Goal: Obtain resource: Download file/media

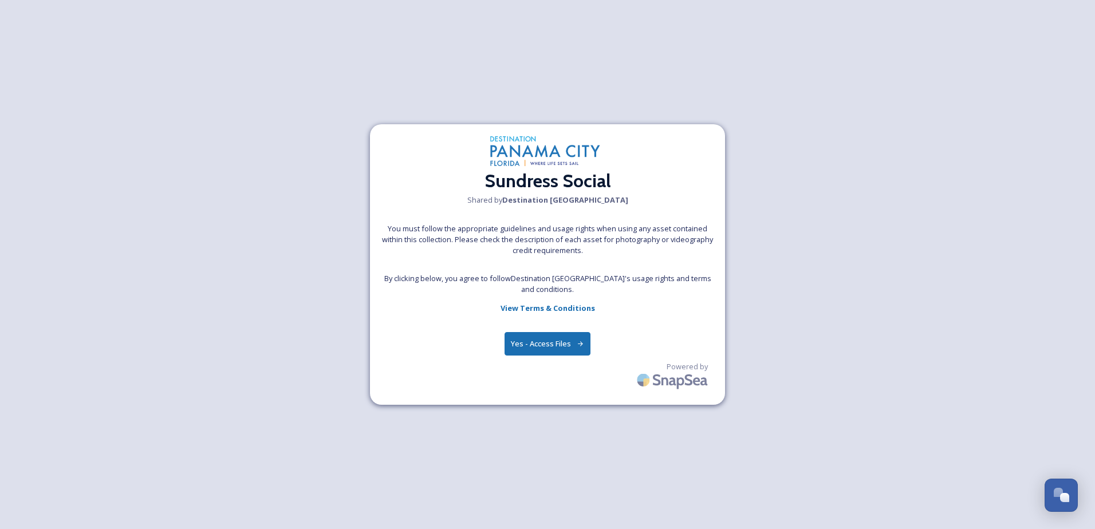
click at [559, 352] on button "Yes - Access Files" at bounding box center [548, 343] width 86 height 23
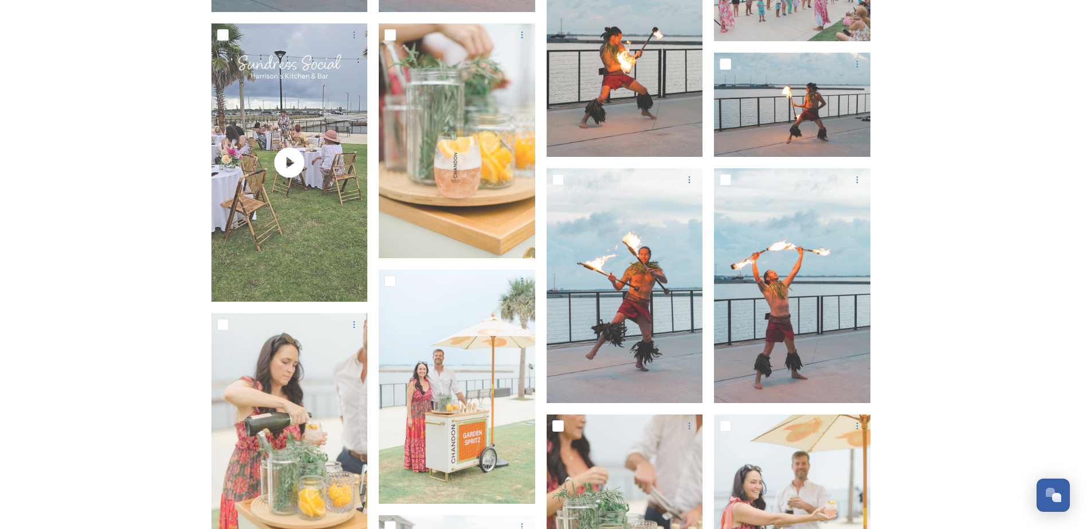
scroll to position [1776, 0]
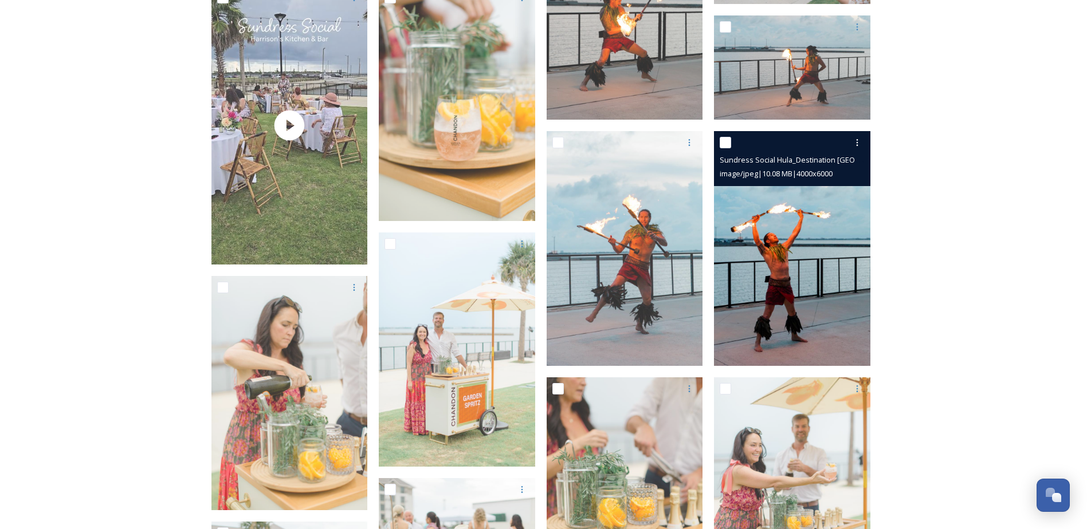
click at [728, 143] on input "checkbox" at bounding box center [725, 142] width 11 height 11
checkbox input "true"
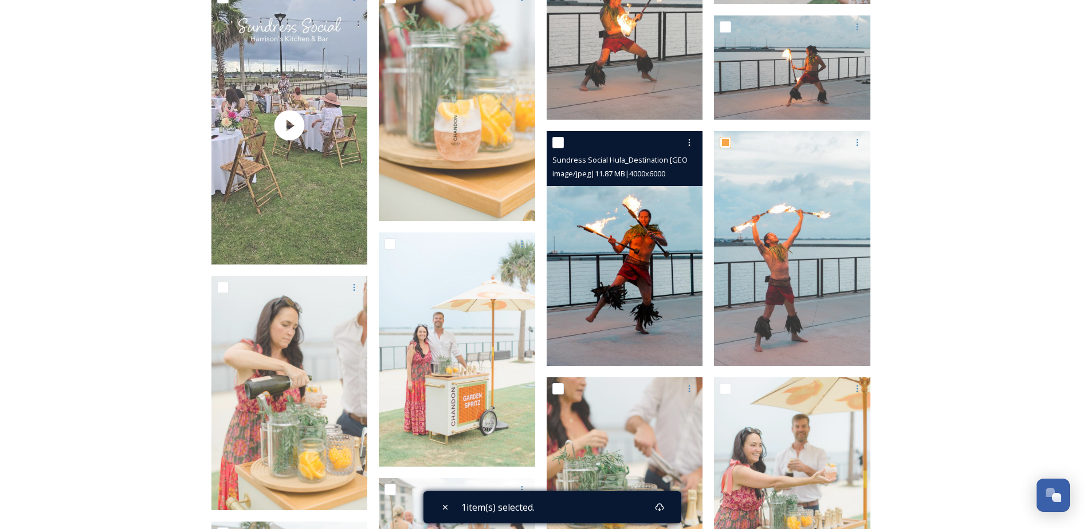
click at [557, 144] on input "checkbox" at bounding box center [557, 142] width 11 height 11
checkbox input "true"
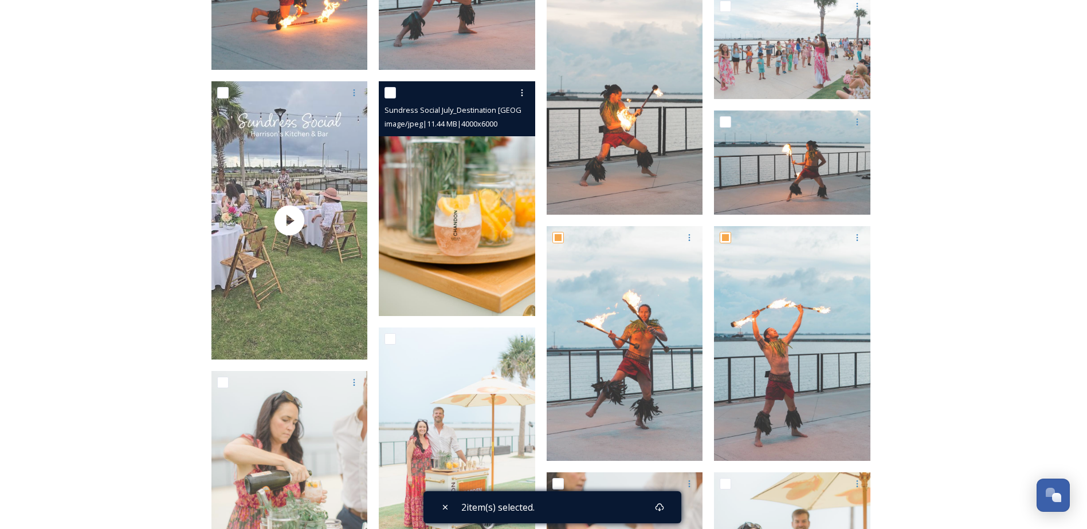
scroll to position [1661, 0]
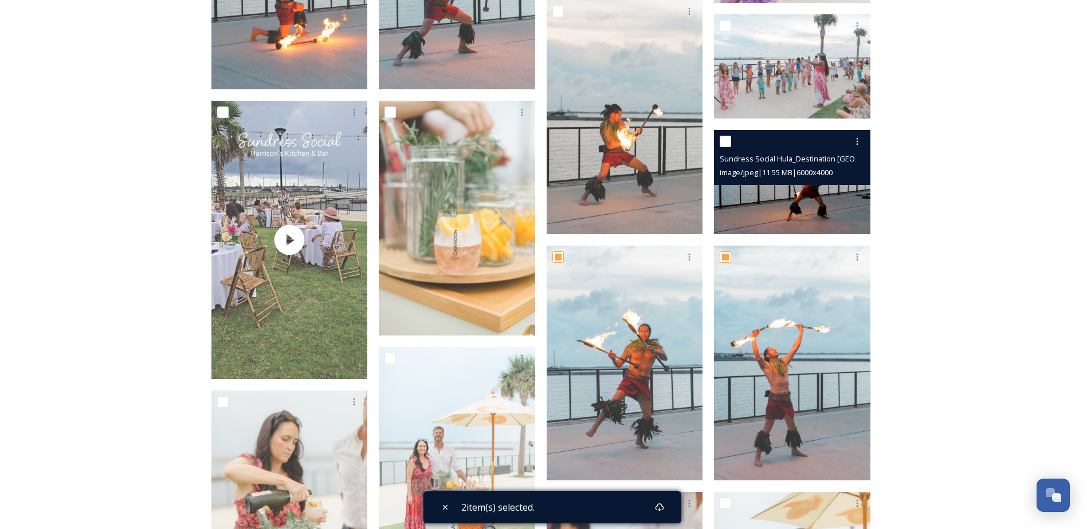
click at [726, 142] on input "checkbox" at bounding box center [725, 141] width 11 height 11
checkbox input "true"
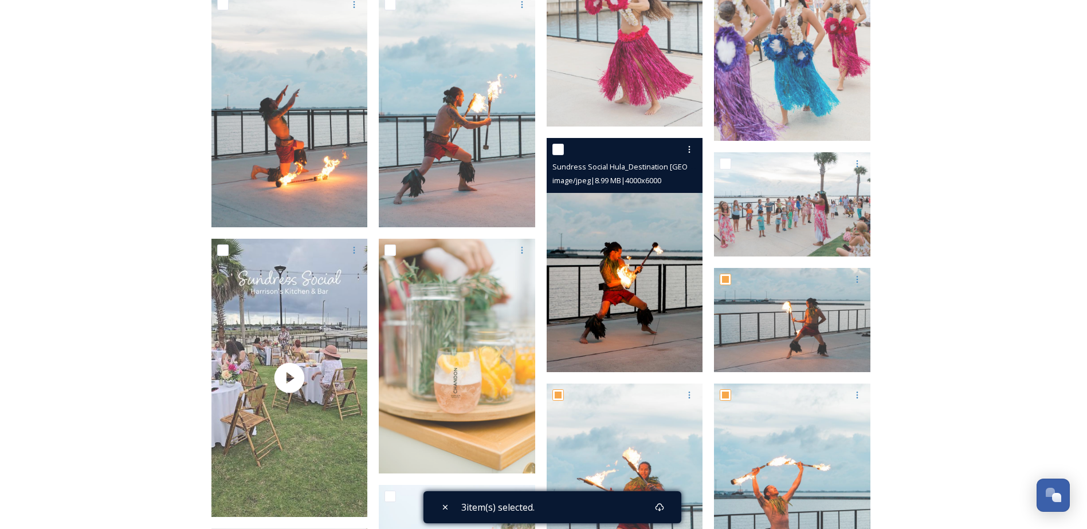
scroll to position [1490, 0]
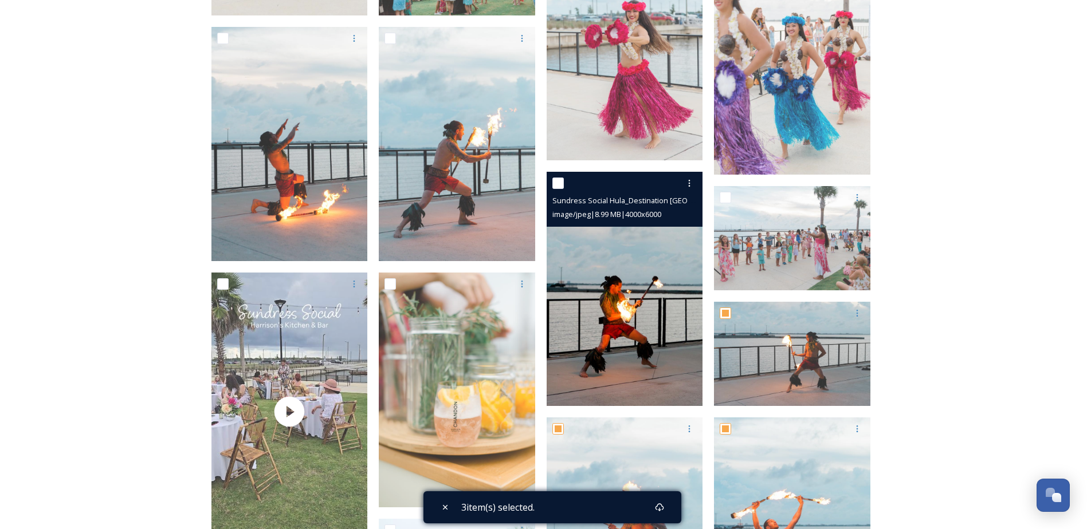
click at [556, 185] on input "checkbox" at bounding box center [557, 183] width 11 height 11
checkbox input "true"
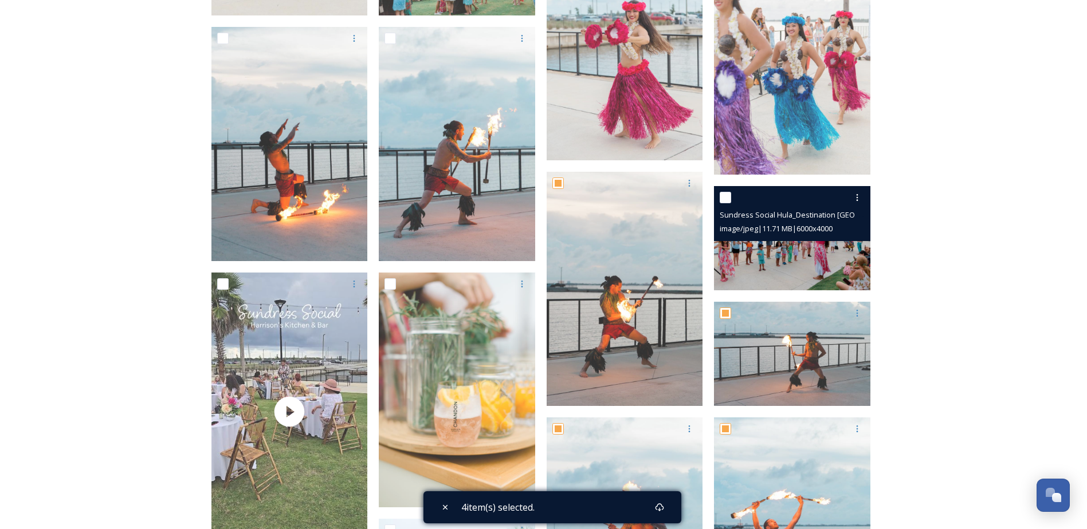
click at [725, 198] on input "checkbox" at bounding box center [725, 197] width 11 height 11
checkbox input "true"
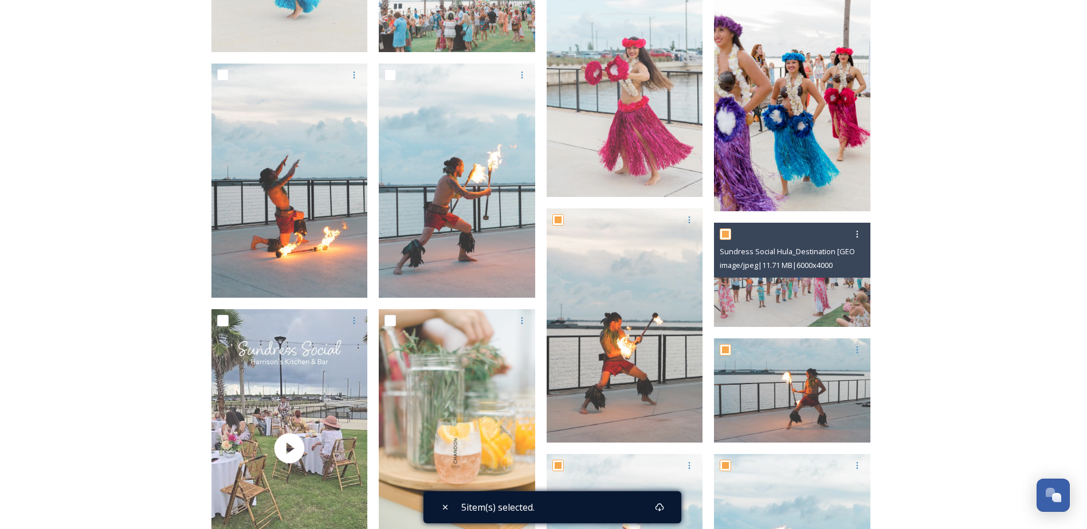
scroll to position [1432, 0]
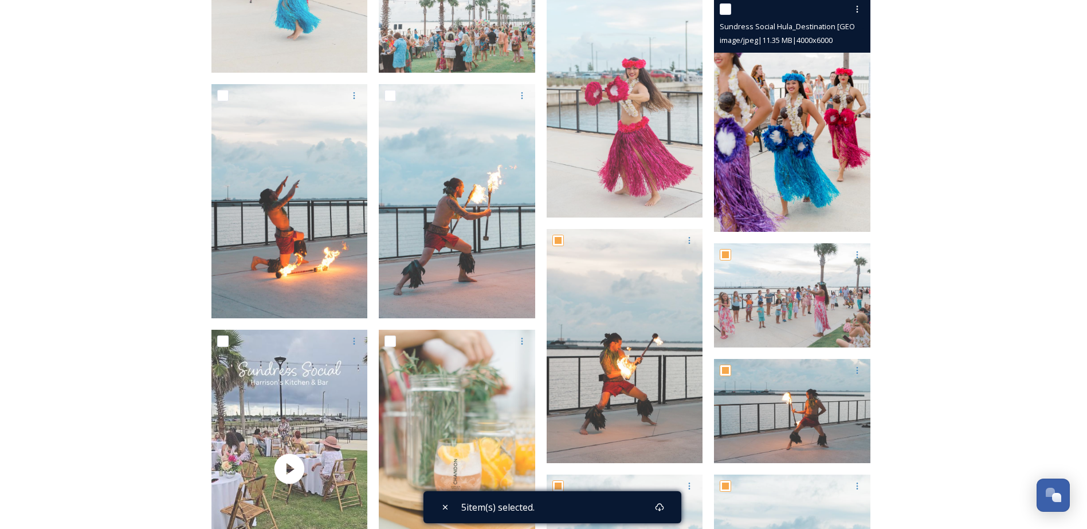
click at [725, 9] on input "checkbox" at bounding box center [725, 8] width 11 height 11
checkbox input "true"
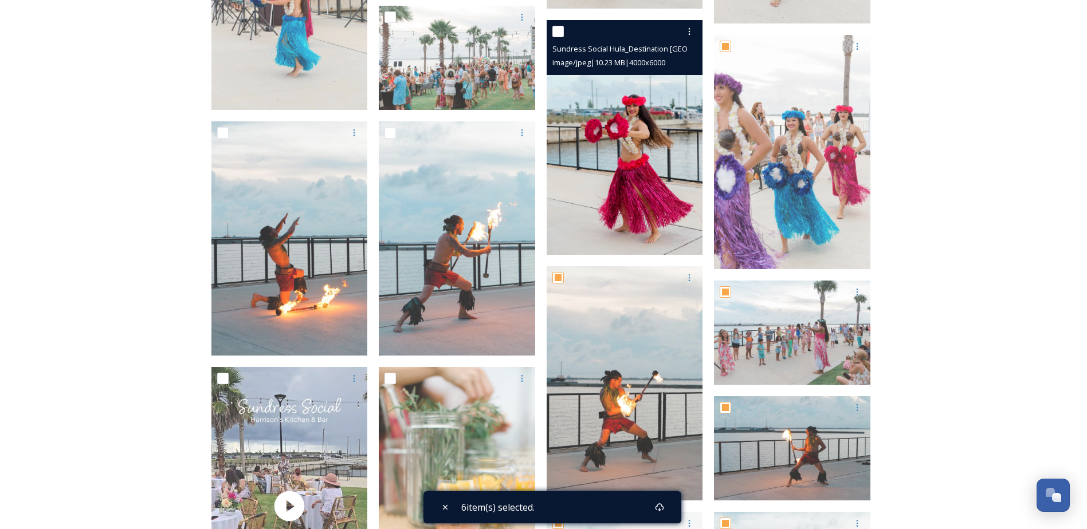
scroll to position [1375, 0]
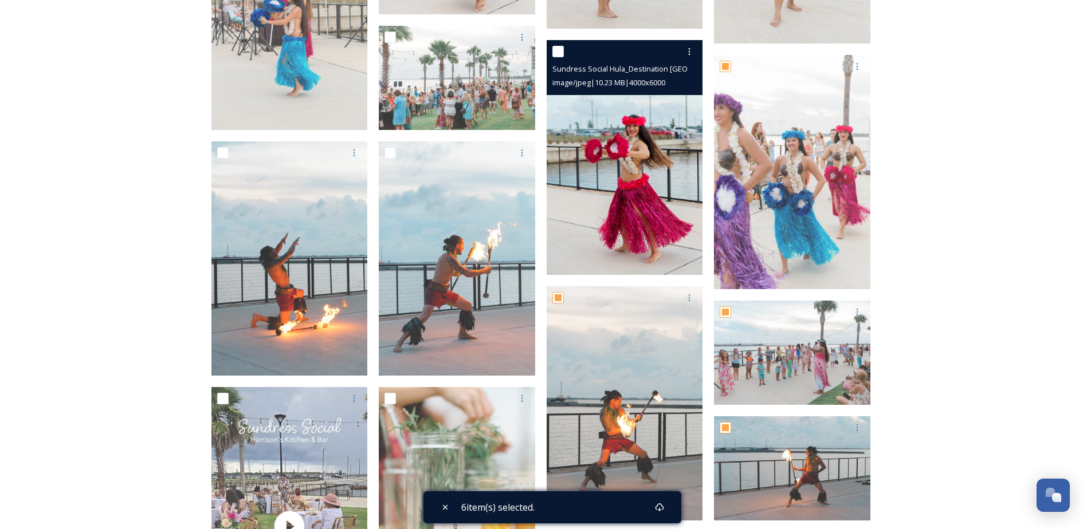
click at [555, 50] on input "checkbox" at bounding box center [557, 51] width 11 height 11
checkbox input "true"
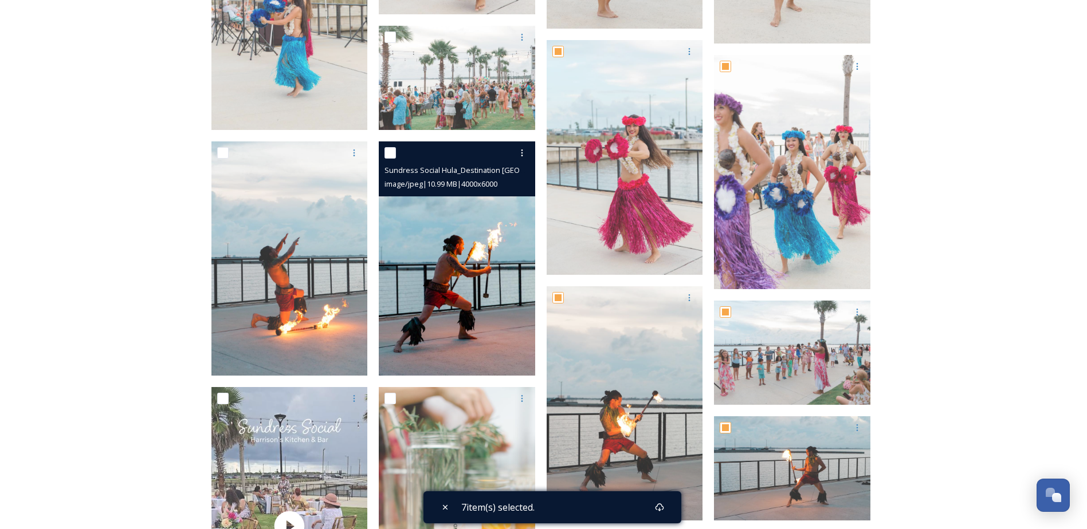
click at [389, 154] on input "checkbox" at bounding box center [389, 152] width 11 height 11
checkbox input "true"
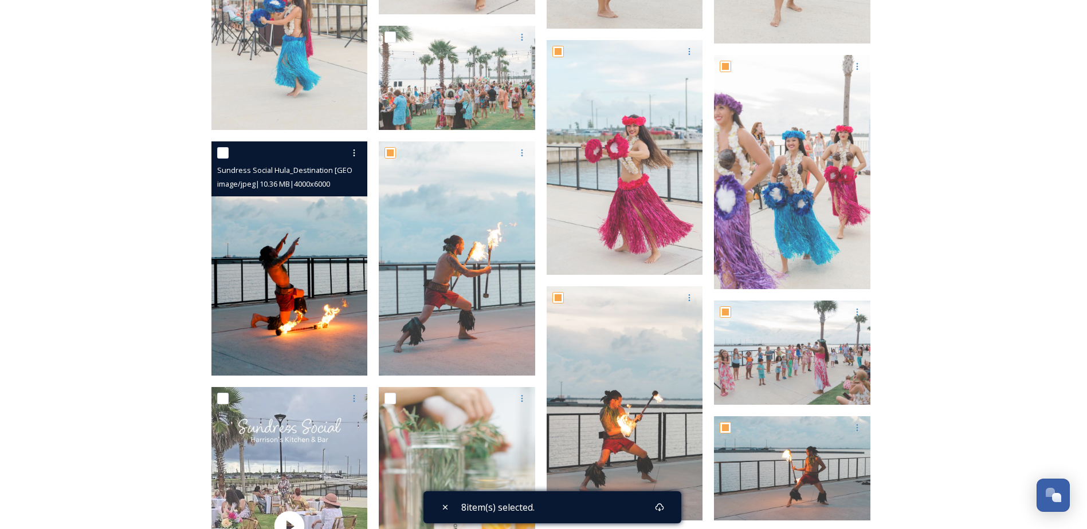
click at [221, 151] on input "checkbox" at bounding box center [222, 152] width 11 height 11
checkbox input "true"
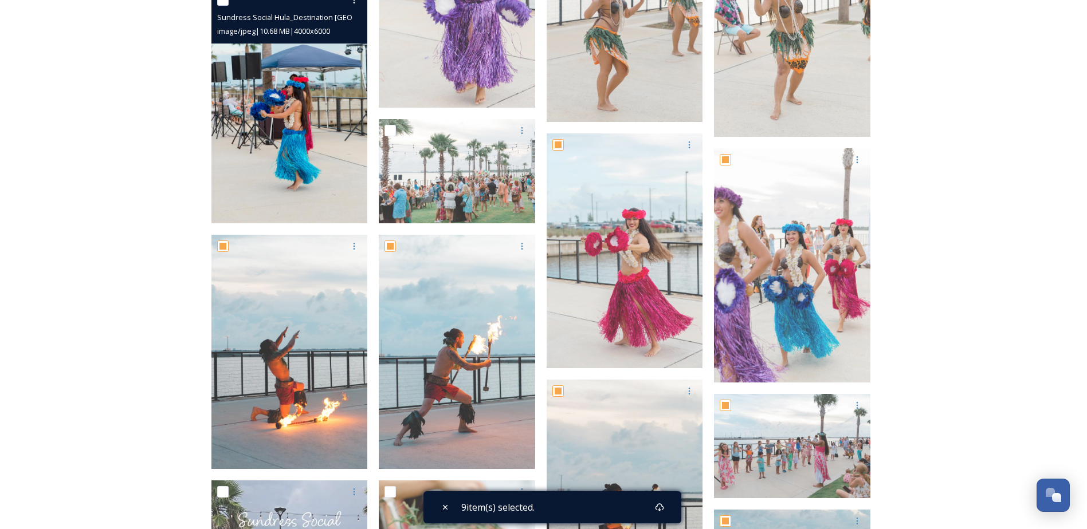
scroll to position [1260, 0]
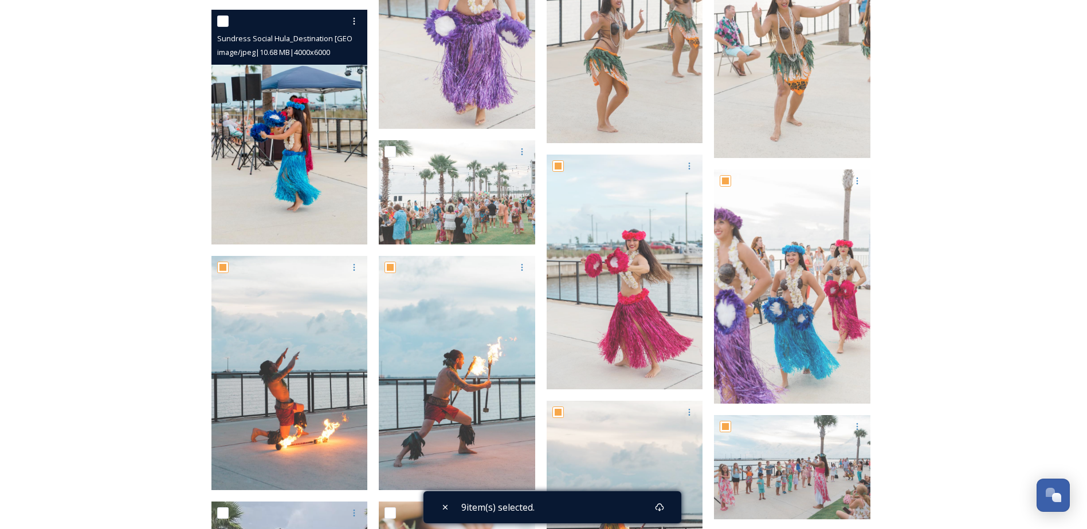
click at [218, 20] on input "checkbox" at bounding box center [222, 20] width 11 height 11
checkbox input "true"
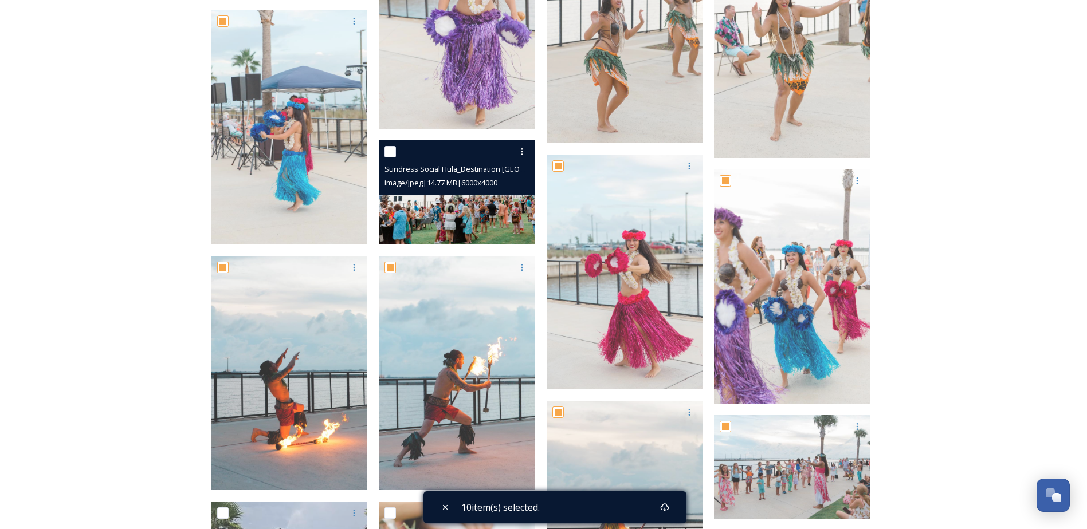
click at [391, 148] on input "checkbox" at bounding box center [389, 151] width 11 height 11
checkbox input "true"
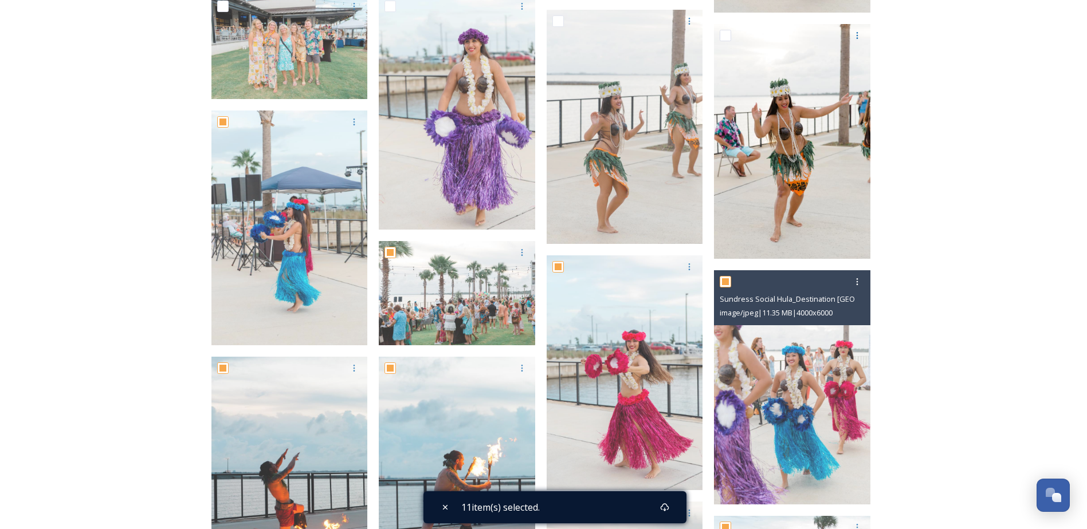
scroll to position [1146, 0]
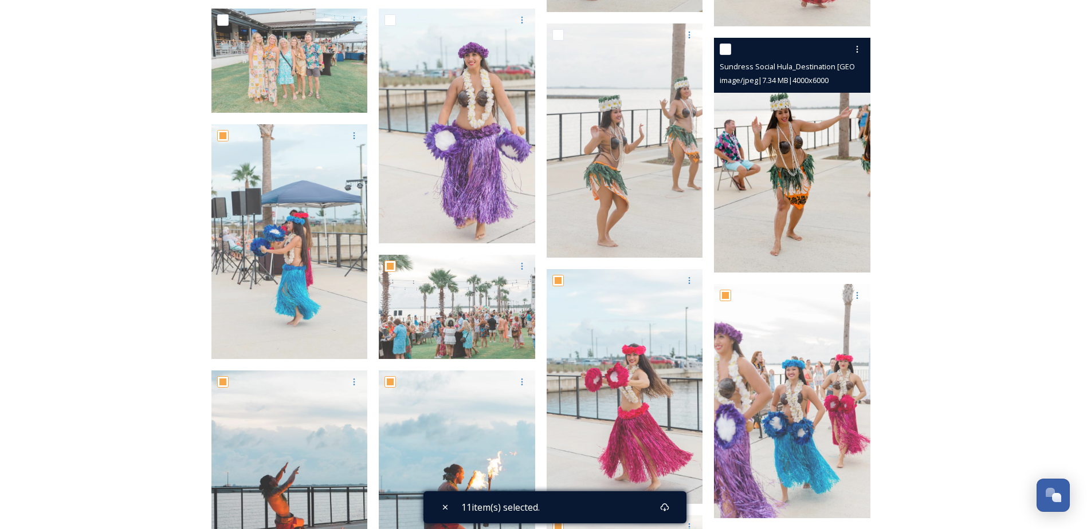
click at [724, 47] on input "checkbox" at bounding box center [725, 49] width 11 height 11
checkbox input "true"
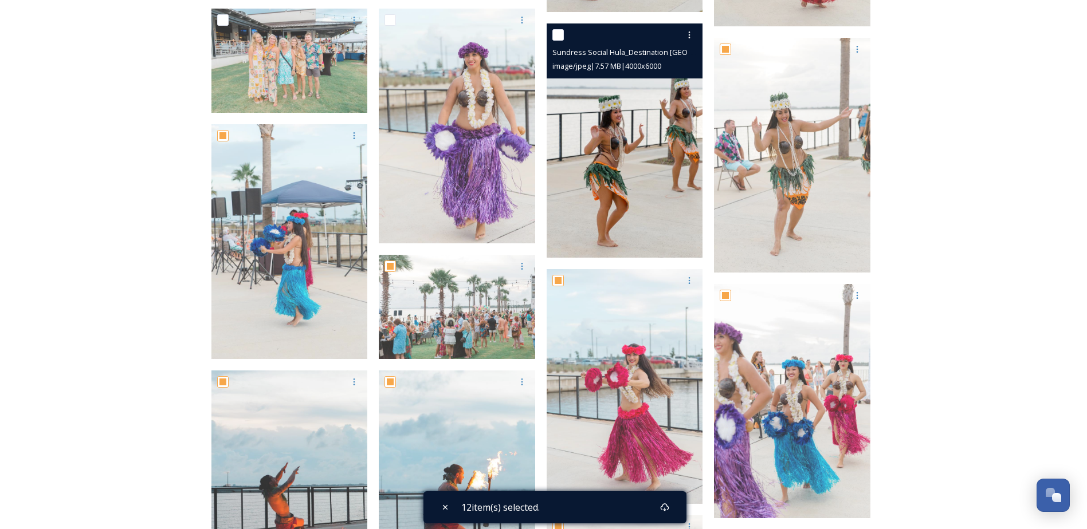
click at [556, 36] on input "checkbox" at bounding box center [557, 34] width 11 height 11
checkbox input "true"
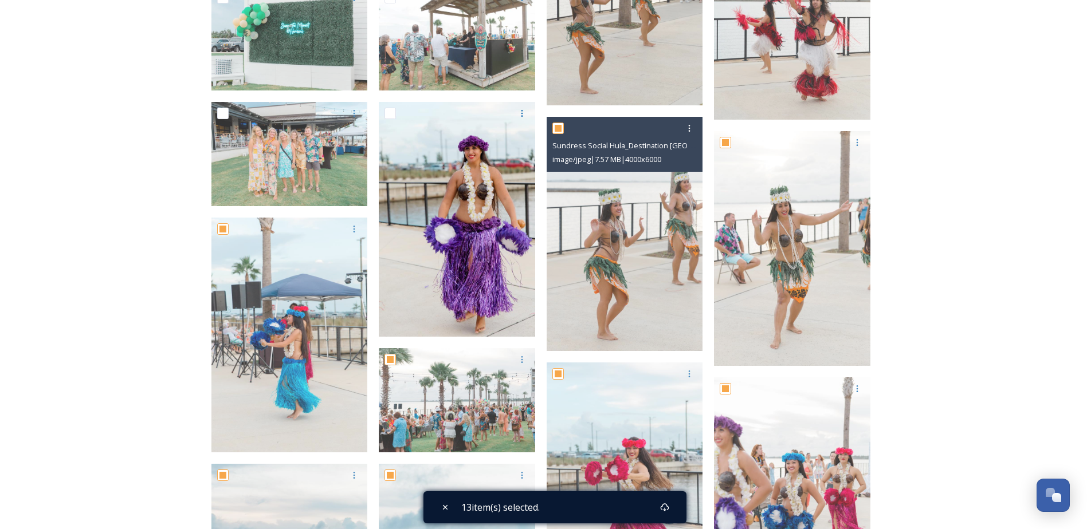
scroll to position [1031, 0]
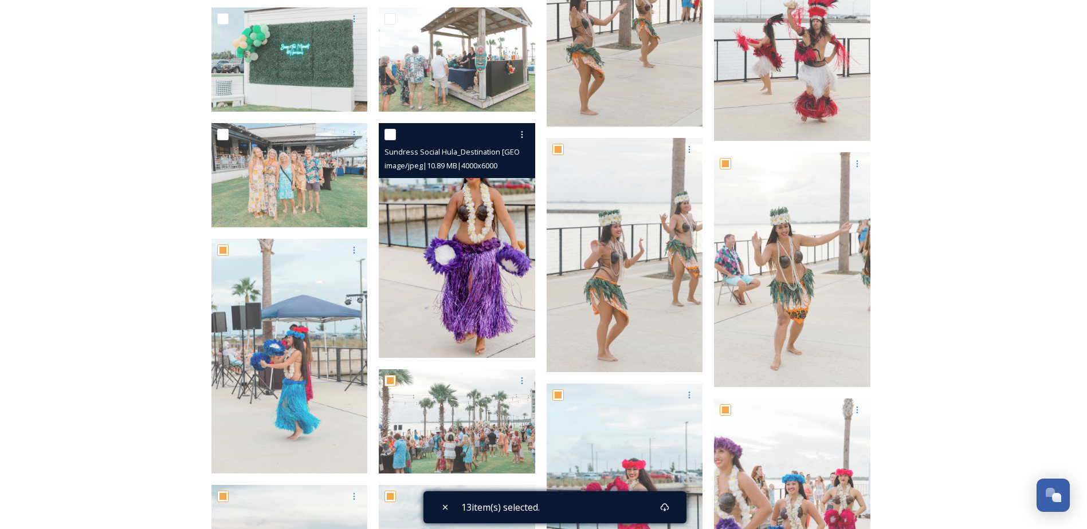
click at [388, 131] on input "checkbox" at bounding box center [389, 134] width 11 height 11
checkbox input "true"
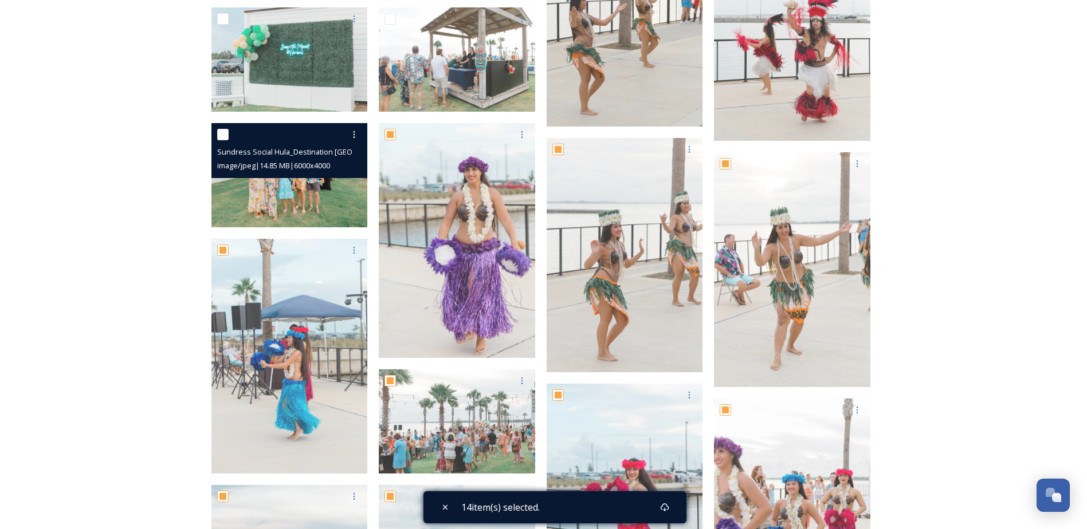
click at [221, 133] on input "checkbox" at bounding box center [222, 134] width 11 height 11
checkbox input "true"
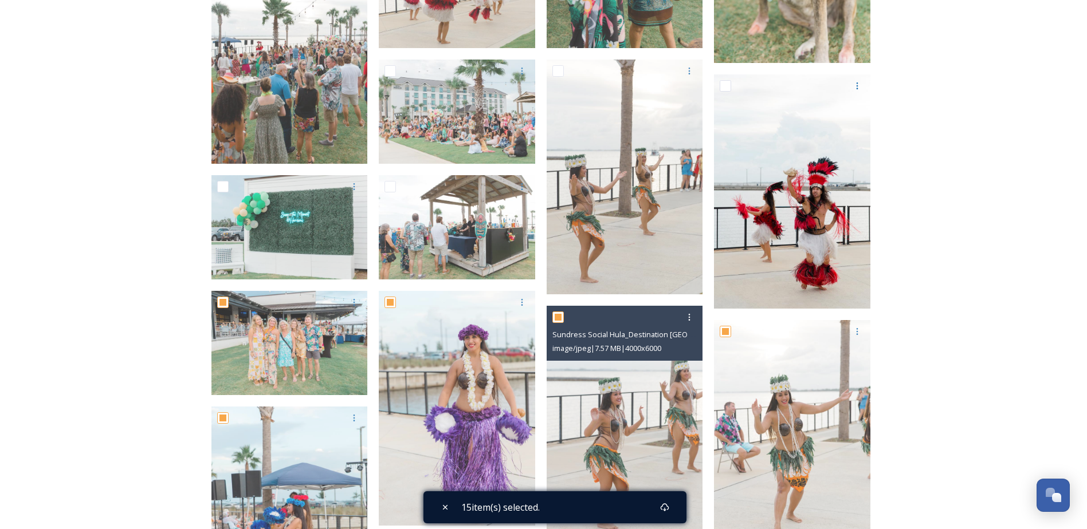
scroll to position [859, 0]
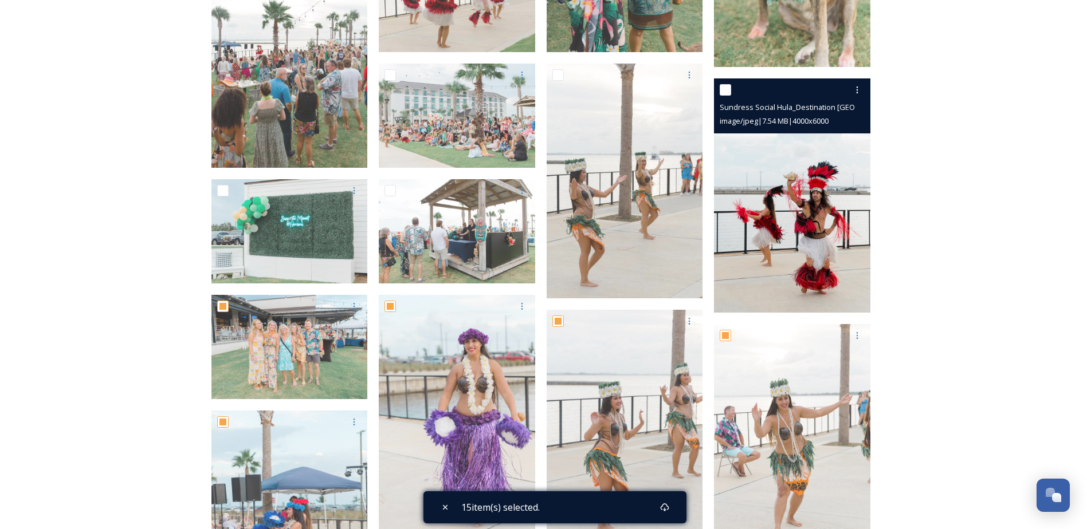
click at [723, 92] on input "checkbox" at bounding box center [725, 89] width 11 height 11
checkbox input "true"
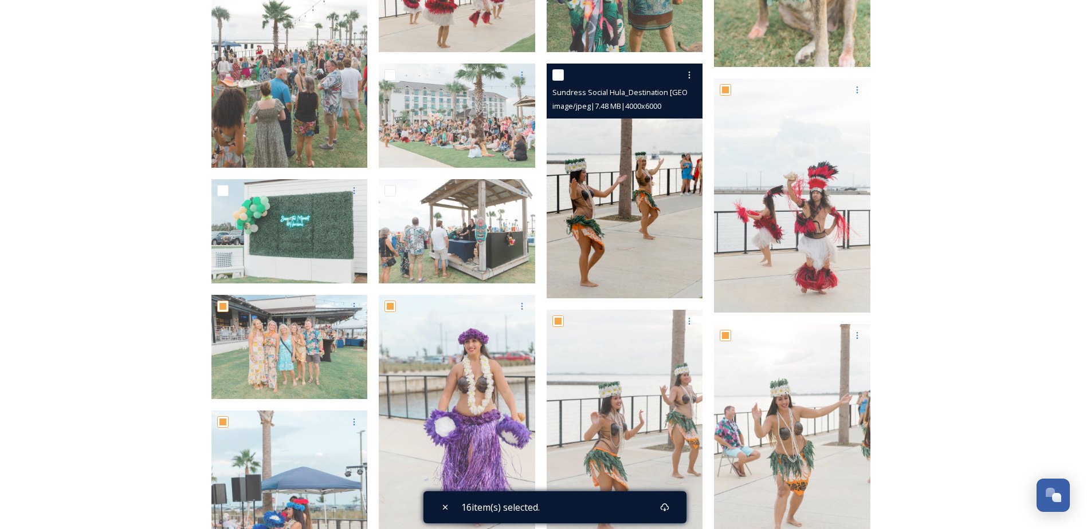
click at [556, 73] on input "checkbox" at bounding box center [557, 74] width 11 height 11
checkbox input "true"
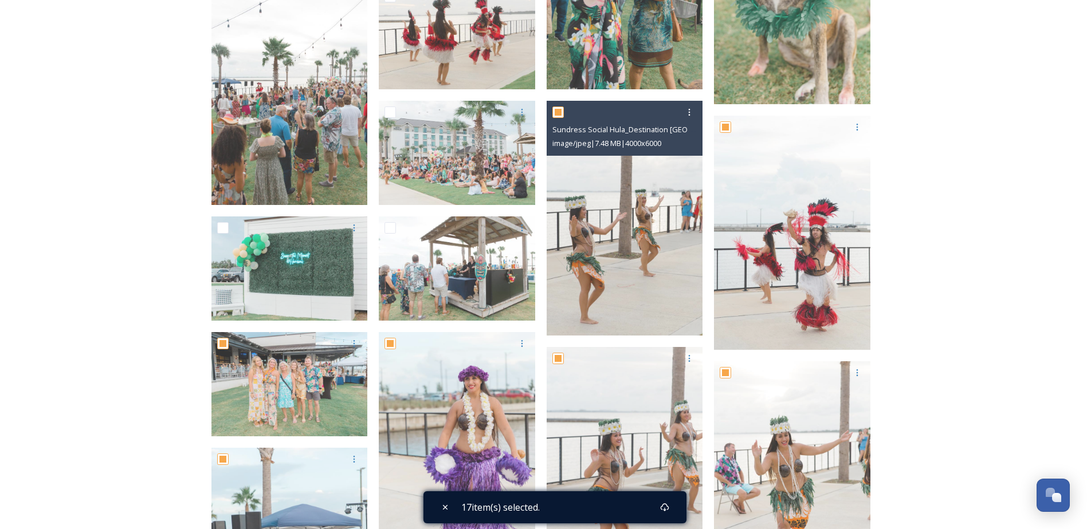
scroll to position [802, 0]
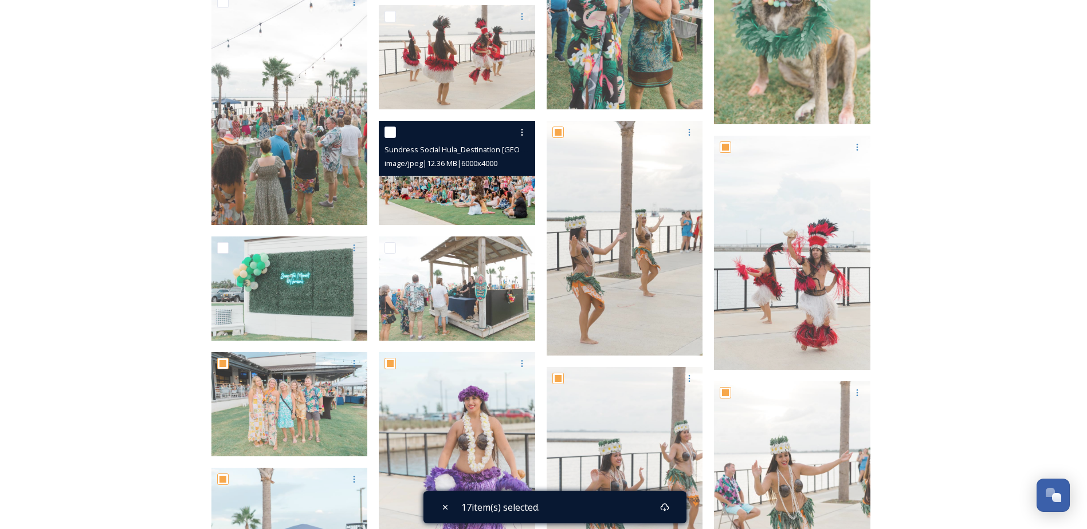
click at [390, 129] on input "checkbox" at bounding box center [389, 132] width 11 height 11
checkbox input "true"
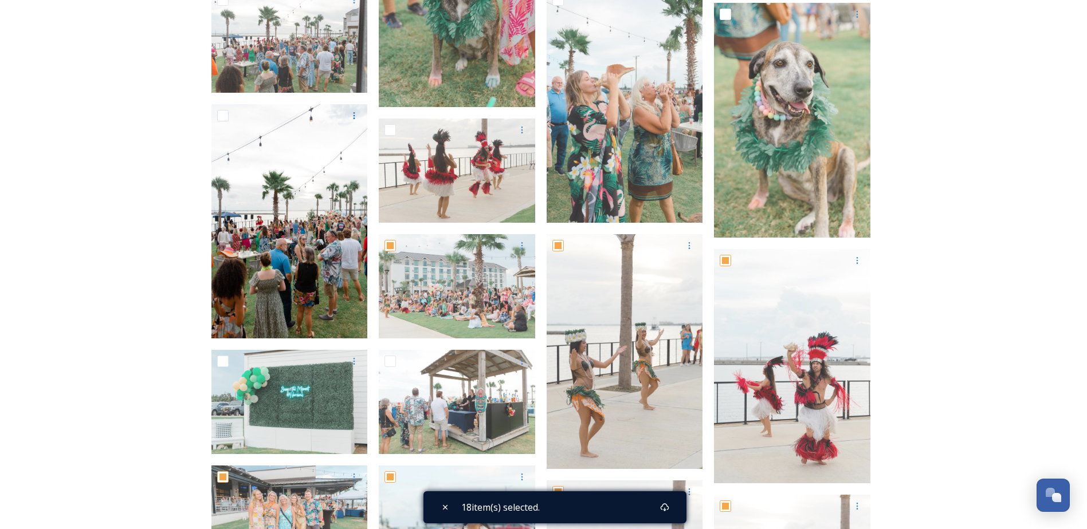
scroll to position [688, 0]
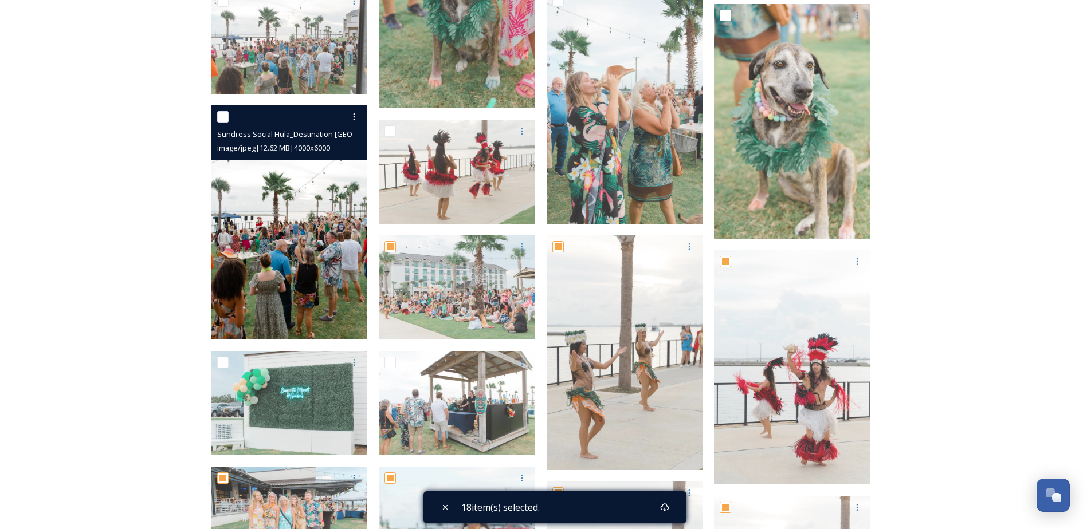
click at [221, 117] on input "checkbox" at bounding box center [222, 116] width 11 height 11
checkbox input "true"
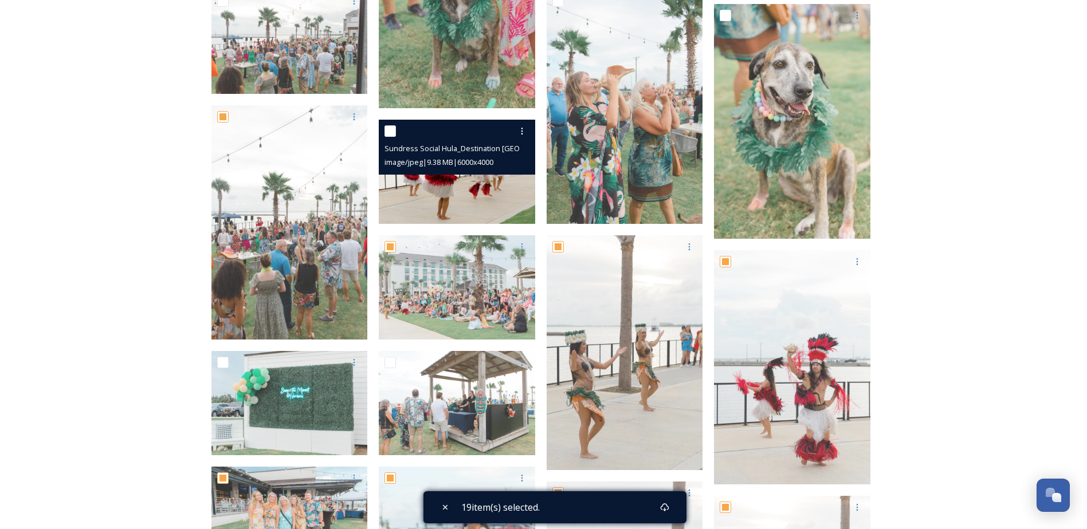
click at [391, 132] on input "checkbox" at bounding box center [389, 130] width 11 height 11
checkbox input "true"
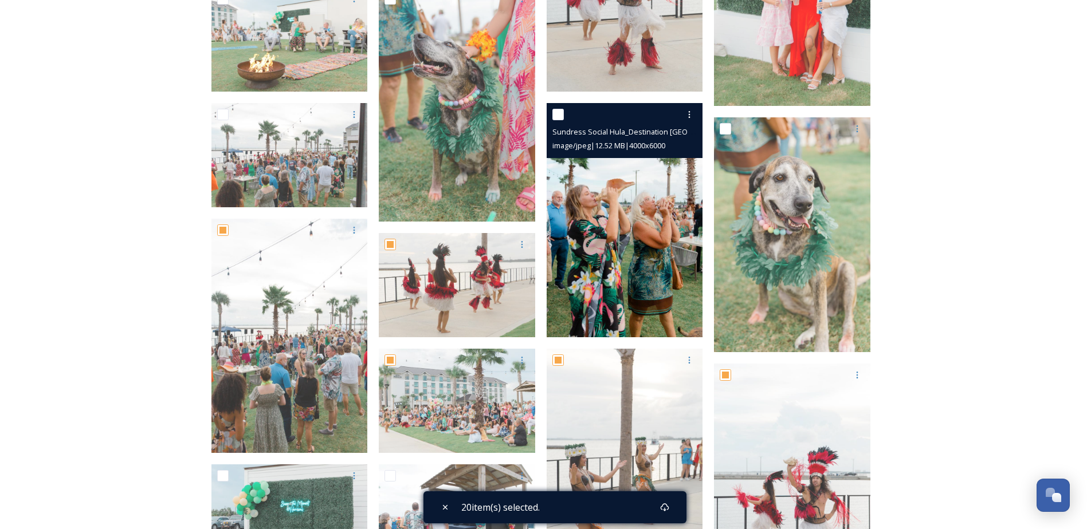
scroll to position [573, 0]
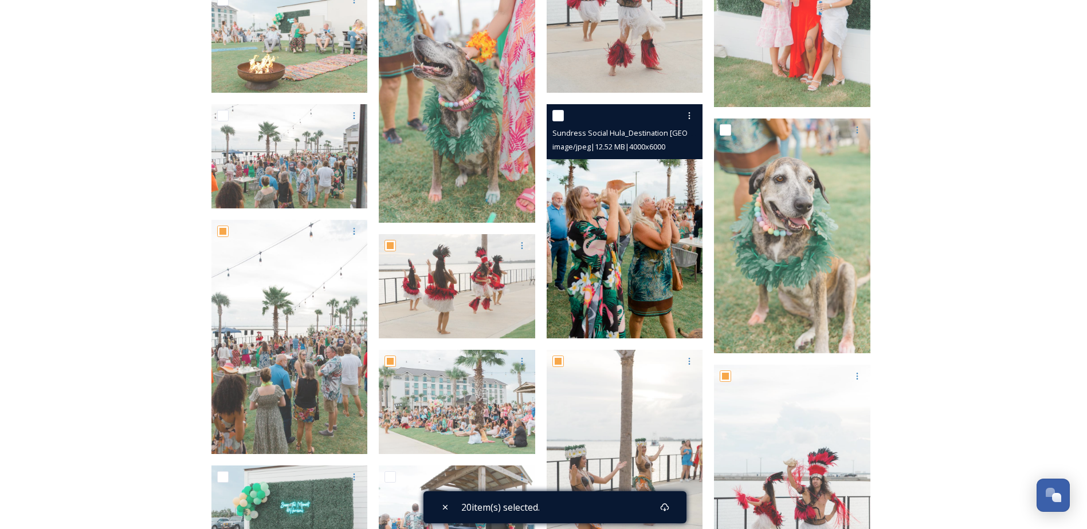
click at [559, 114] on input "checkbox" at bounding box center [557, 115] width 11 height 11
checkbox input "true"
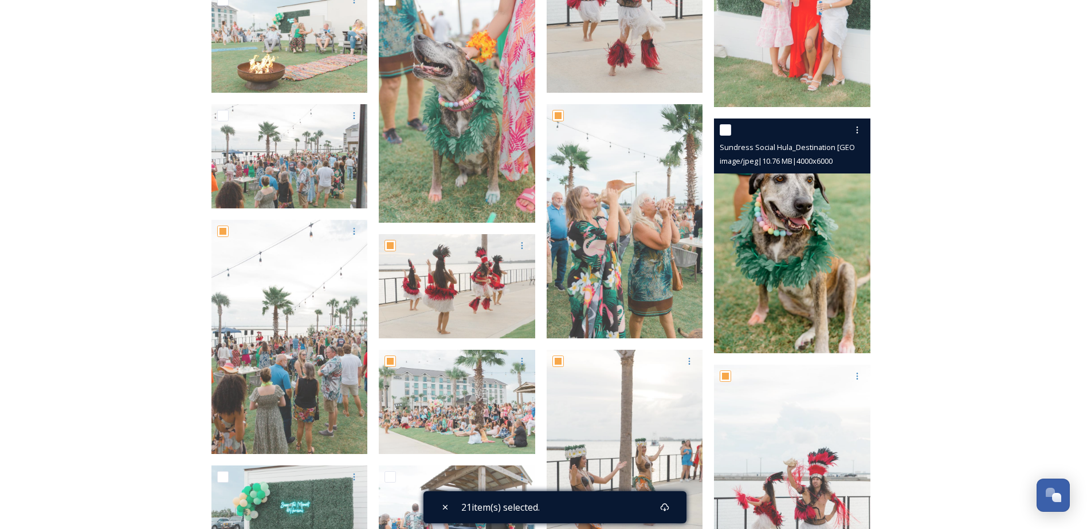
click at [723, 128] on input "checkbox" at bounding box center [725, 129] width 11 height 11
checkbox input "true"
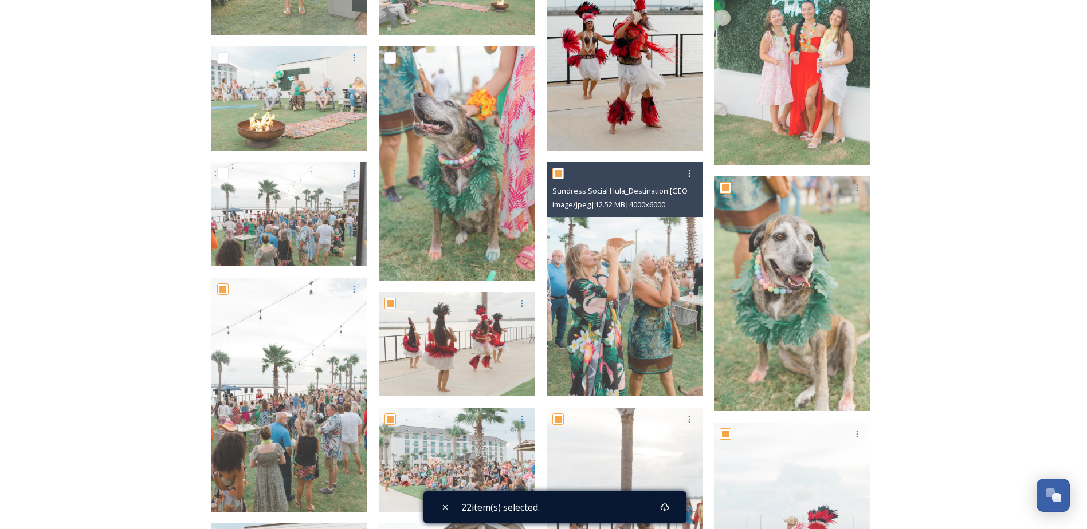
scroll to position [458, 0]
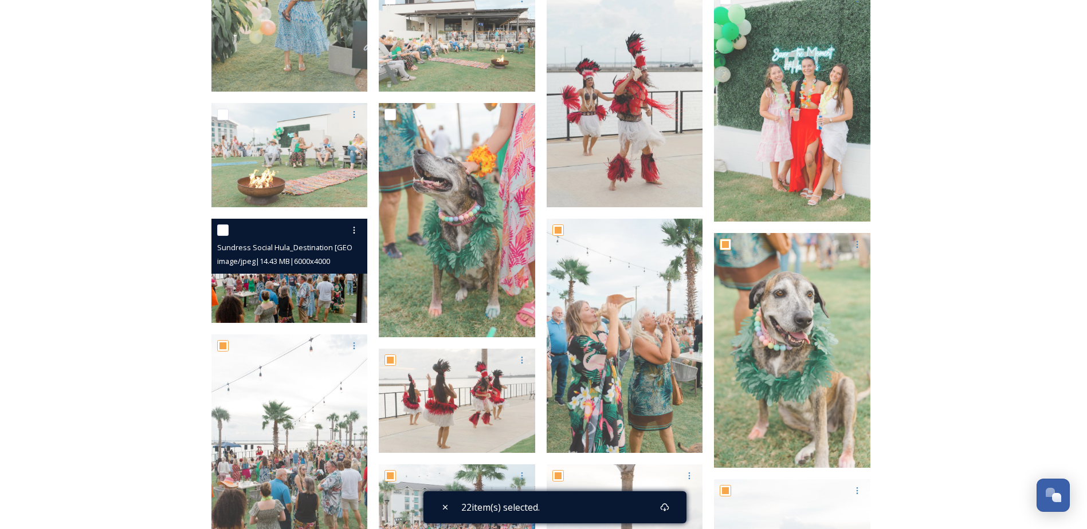
click at [214, 231] on div "Sundress Social Hula_Destination [GEOGRAPHIC_DATA]-16.jpg image/jpeg | 14.43 MB…" at bounding box center [289, 246] width 156 height 55
click at [223, 233] on input "checkbox" at bounding box center [222, 230] width 11 height 11
checkbox input "true"
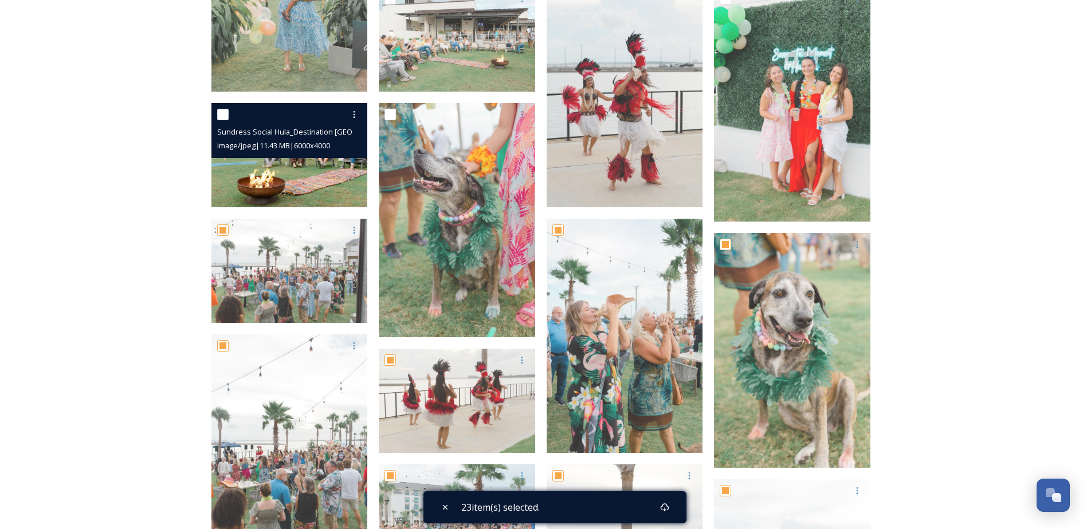
click at [221, 113] on input "checkbox" at bounding box center [222, 114] width 11 height 11
checkbox input "true"
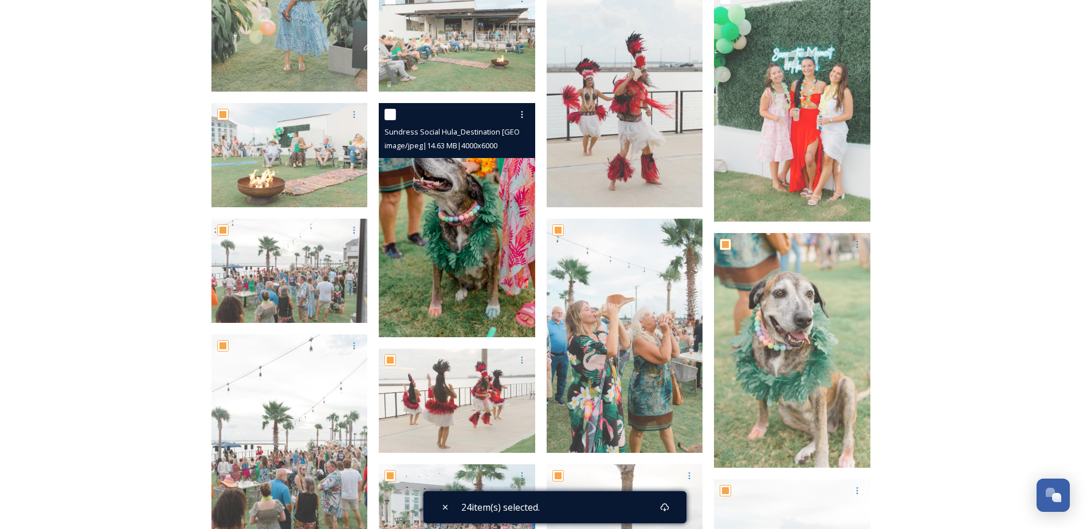
click at [388, 115] on input "checkbox" at bounding box center [389, 114] width 11 height 11
checkbox input "true"
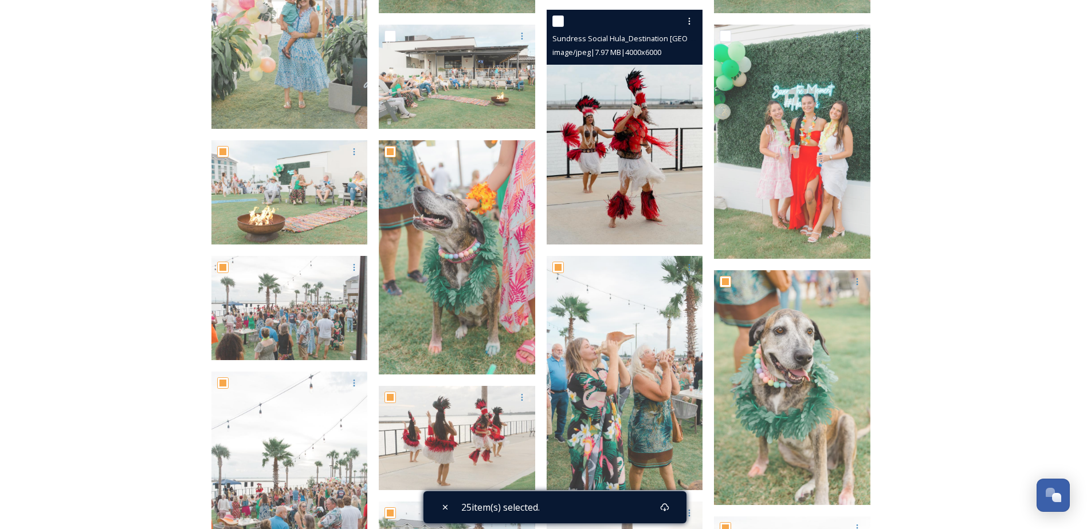
scroll to position [401, 0]
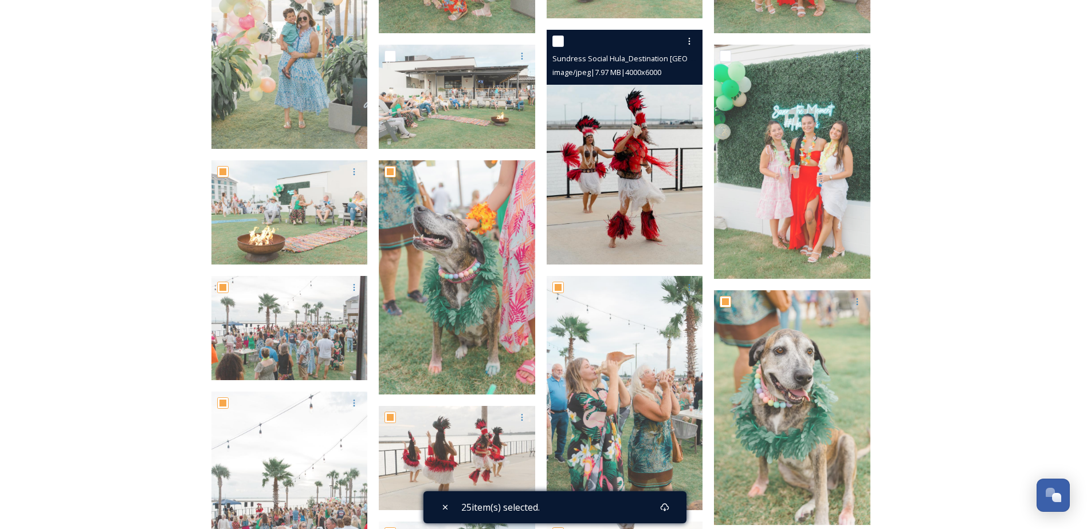
click at [556, 44] on input "checkbox" at bounding box center [557, 41] width 11 height 11
checkbox input "true"
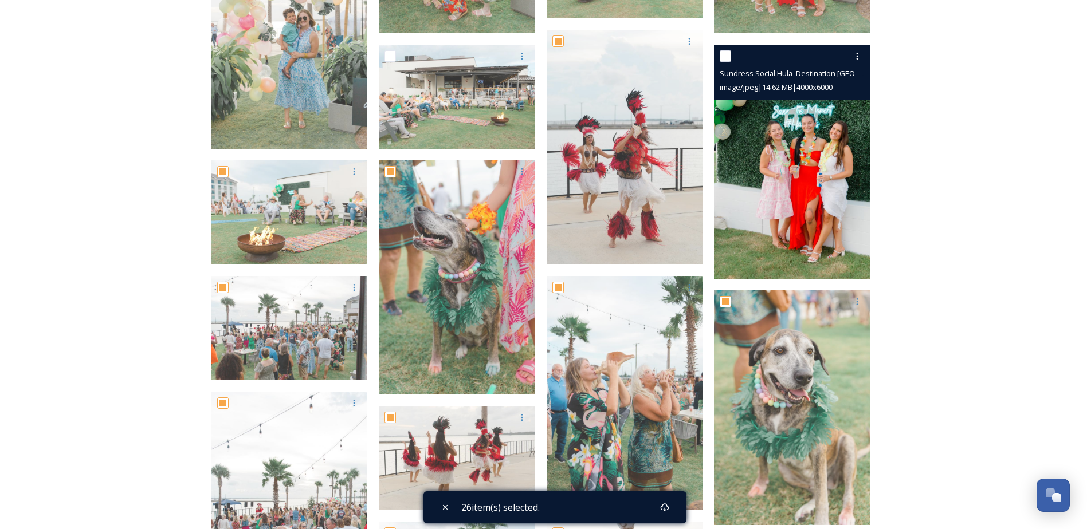
click at [726, 58] on input "checkbox" at bounding box center [725, 55] width 11 height 11
checkbox input "true"
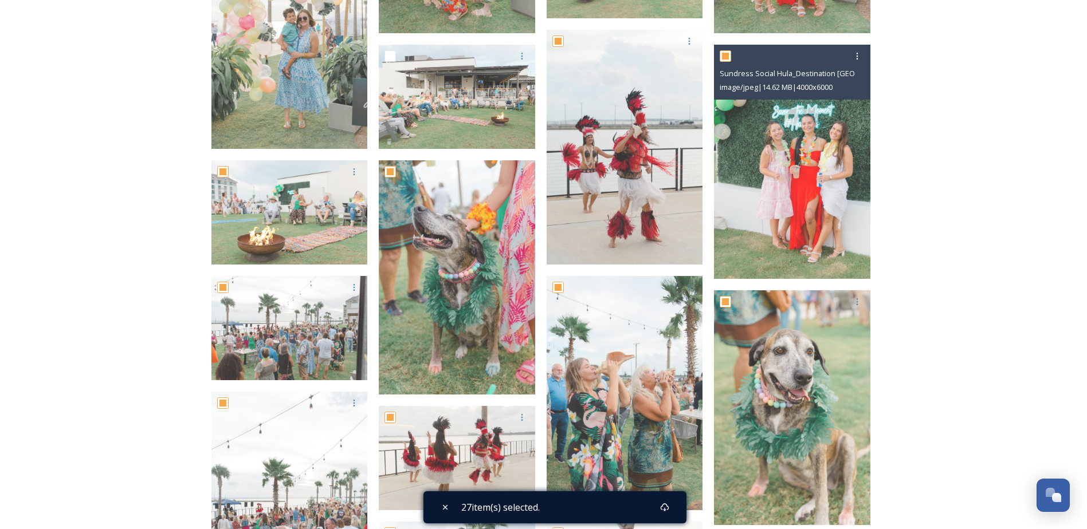
drag, startPoint x: 764, startPoint y: 232, endPoint x: 760, endPoint y: 285, distance: 52.9
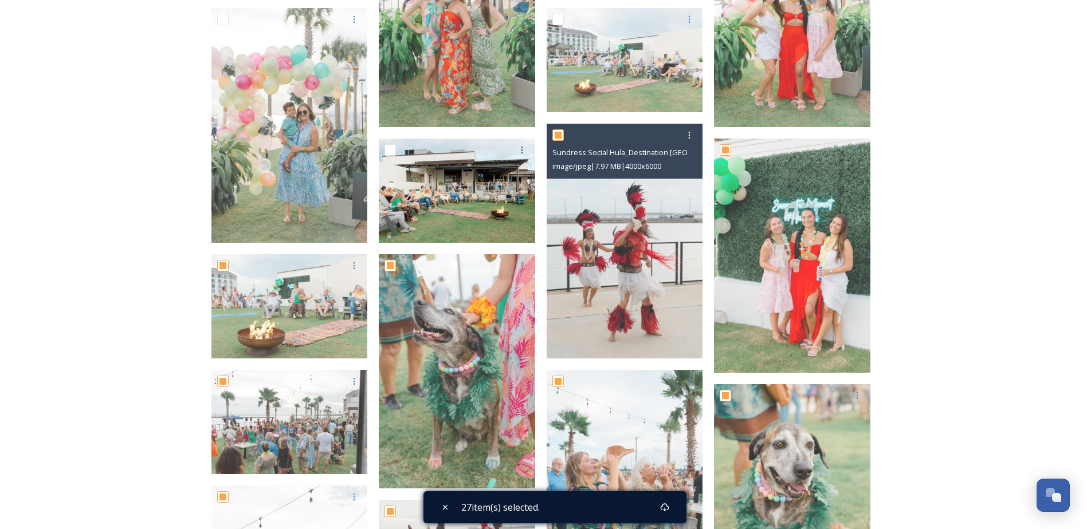
scroll to position [286, 0]
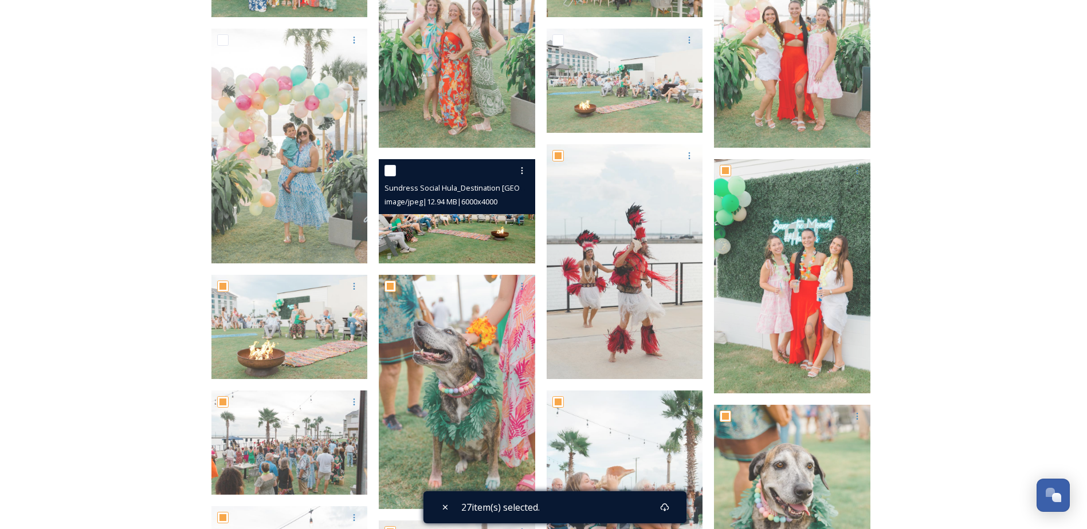
click at [389, 170] on input "checkbox" at bounding box center [389, 170] width 11 height 11
checkbox input "true"
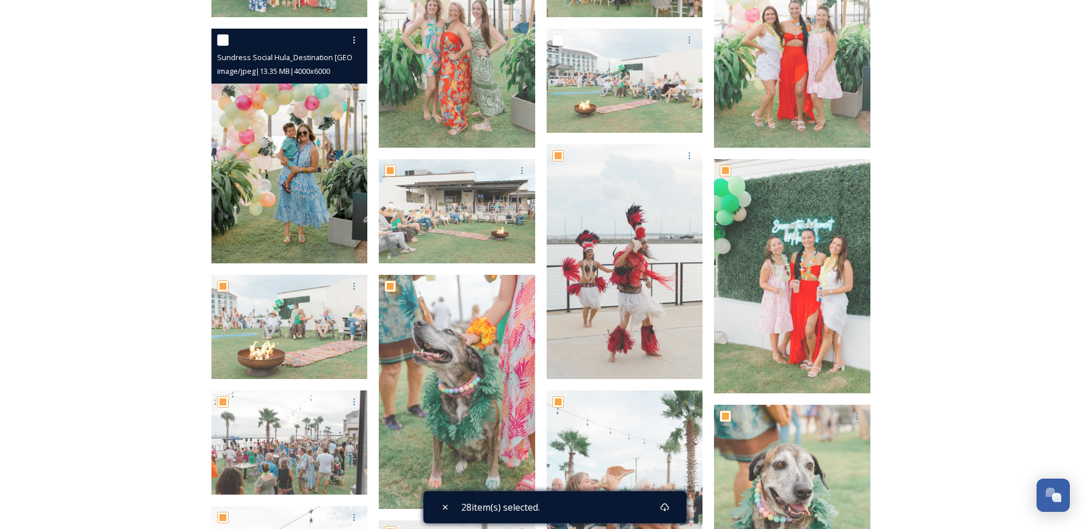
click at [219, 37] on input "checkbox" at bounding box center [222, 39] width 11 height 11
checkbox input "true"
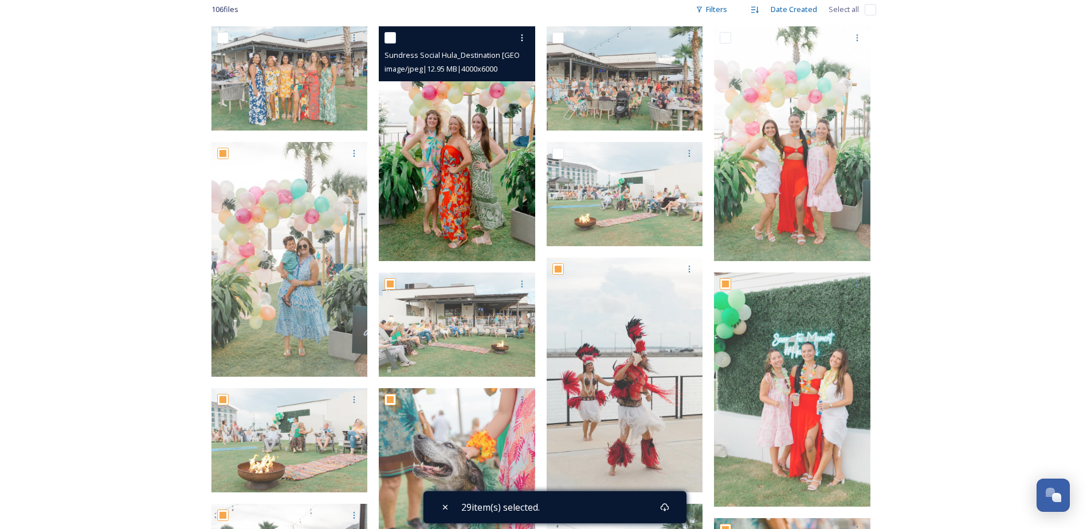
scroll to position [172, 0]
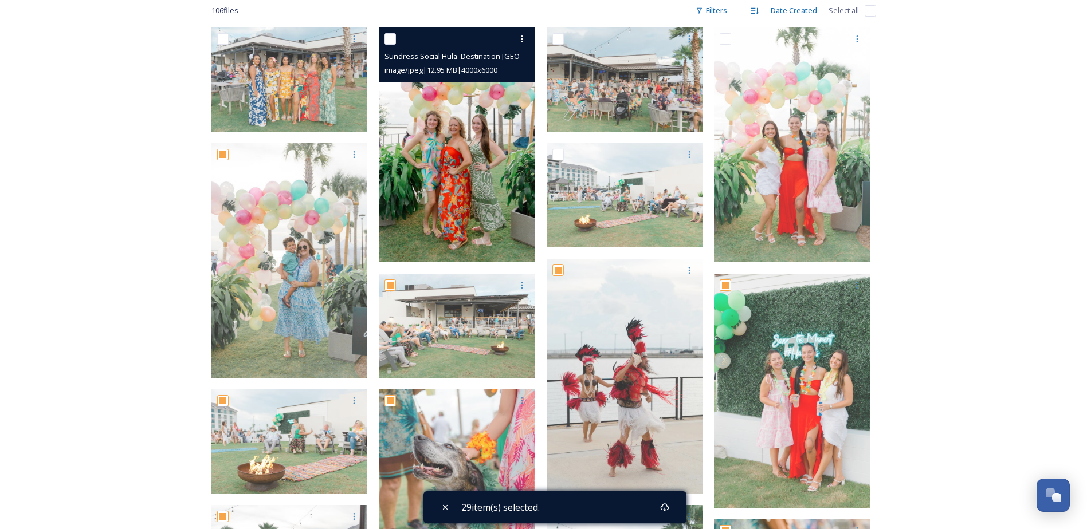
click at [392, 34] on input "checkbox" at bounding box center [389, 38] width 11 height 11
checkbox input "true"
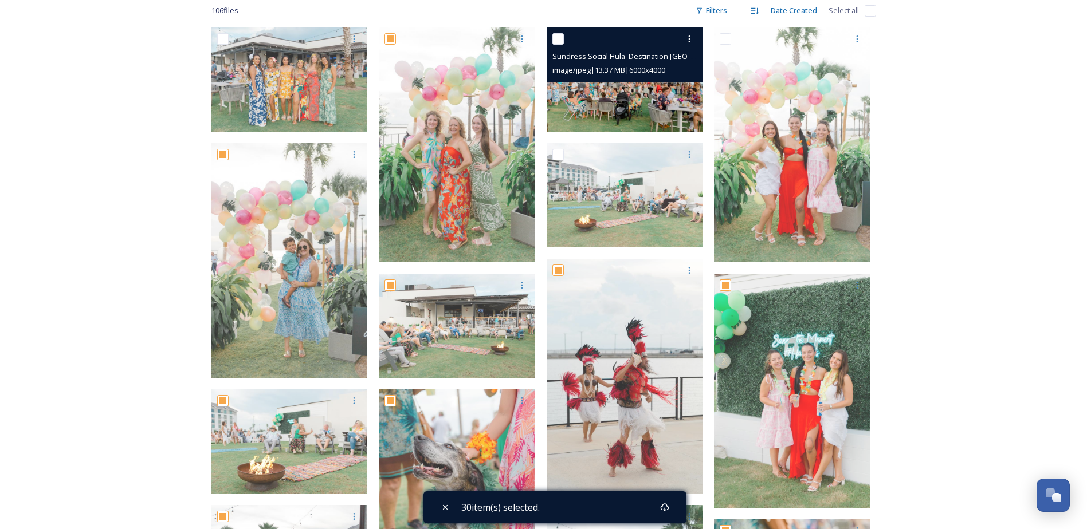
click at [560, 37] on input "checkbox" at bounding box center [557, 38] width 11 height 11
checkbox input "true"
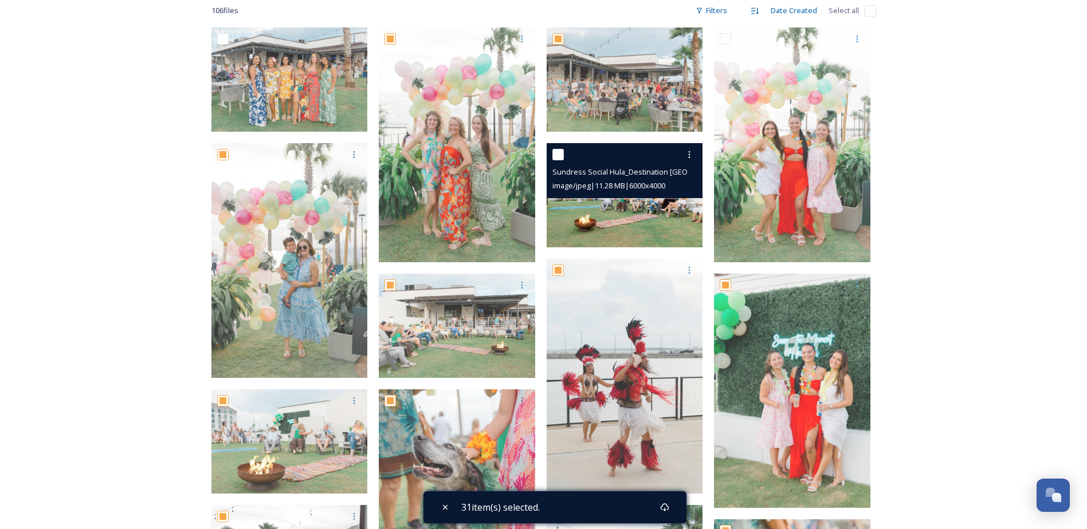
click at [555, 154] on input "checkbox" at bounding box center [557, 154] width 11 height 11
checkbox input "true"
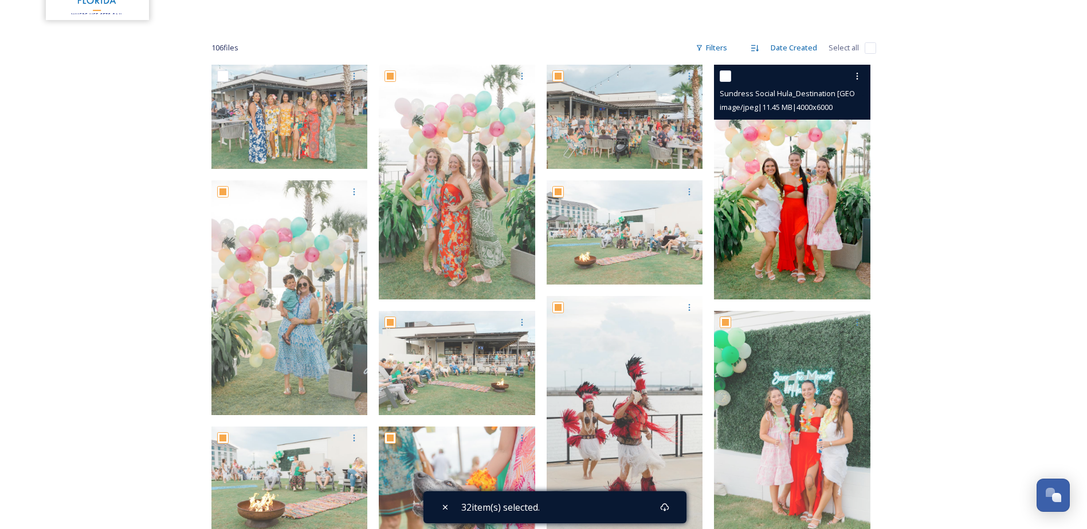
scroll to position [115, 0]
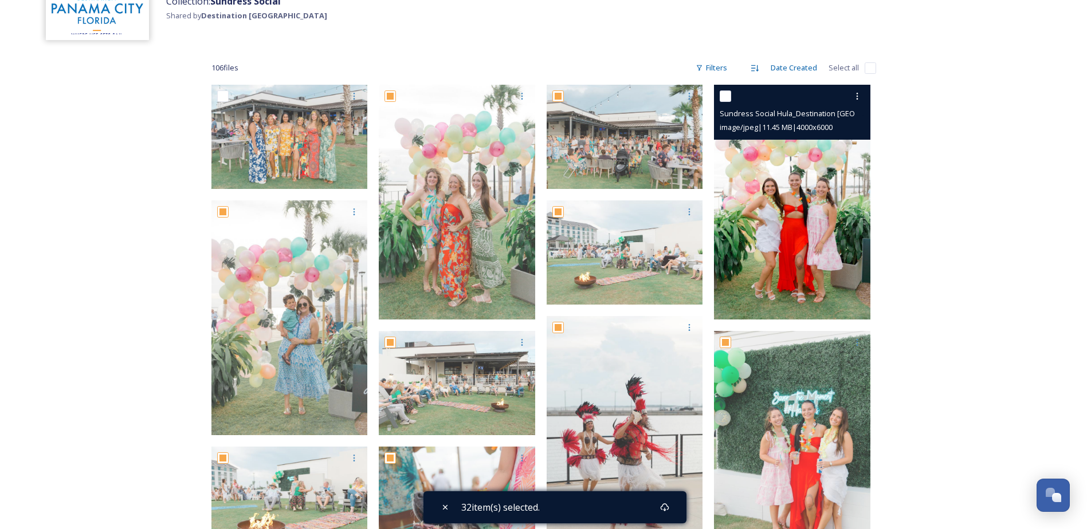
click at [725, 96] on input "checkbox" at bounding box center [725, 96] width 11 height 11
checkbox input "true"
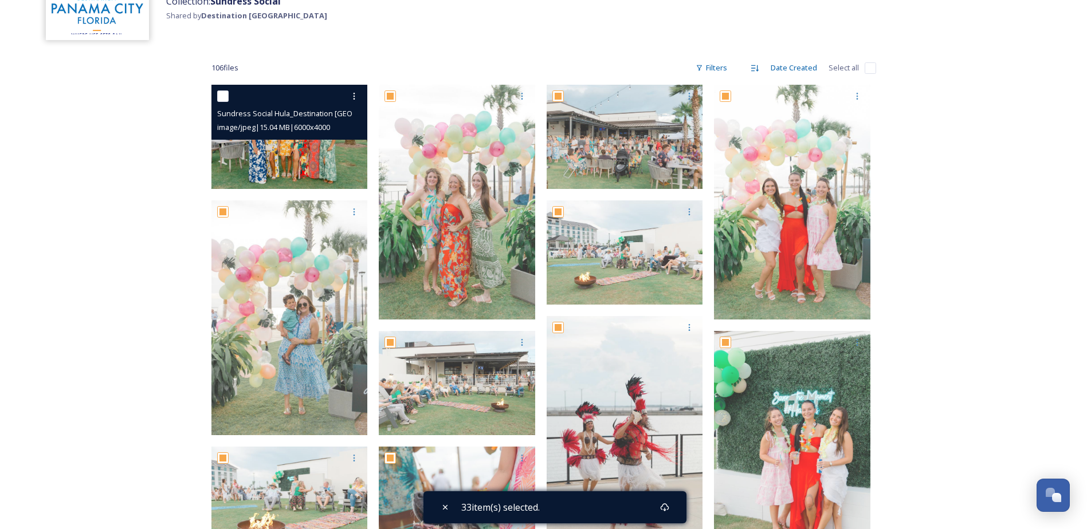
click at [222, 99] on input "checkbox" at bounding box center [222, 96] width 11 height 11
checkbox input "true"
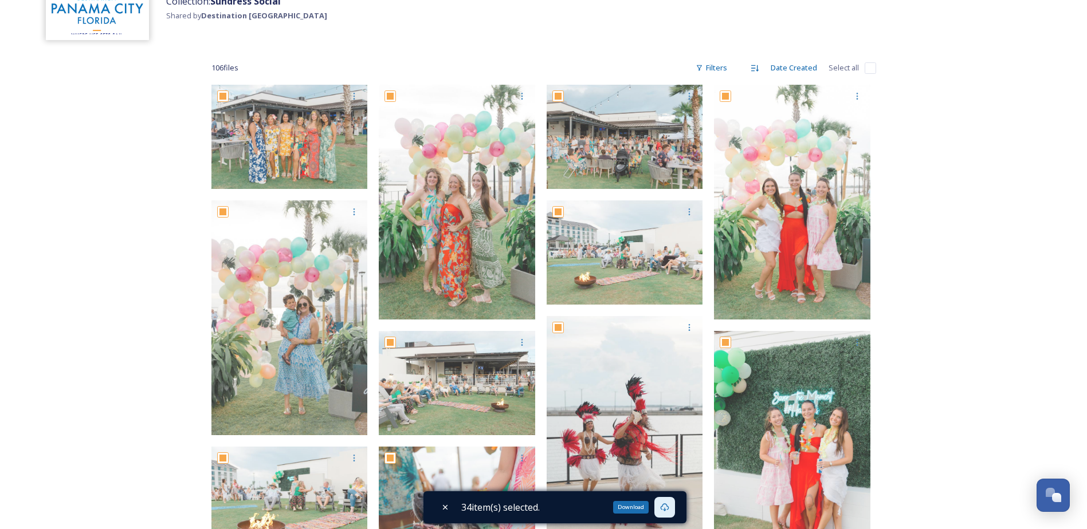
click at [667, 508] on icon at bounding box center [664, 507] width 9 height 9
